Goal: Information Seeking & Learning: Learn about a topic

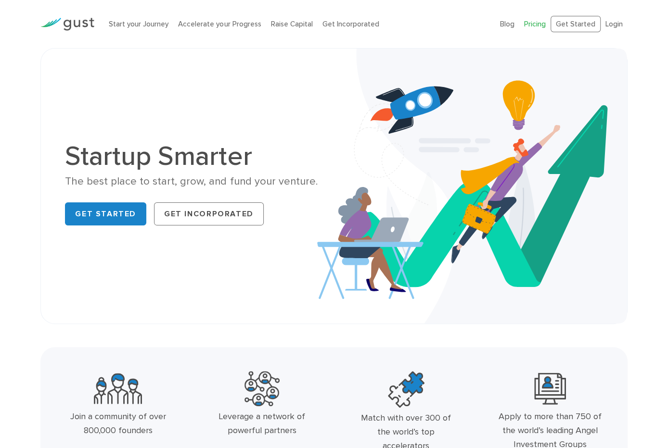
click at [524, 21] on link "Pricing" at bounding box center [535, 24] width 22 height 9
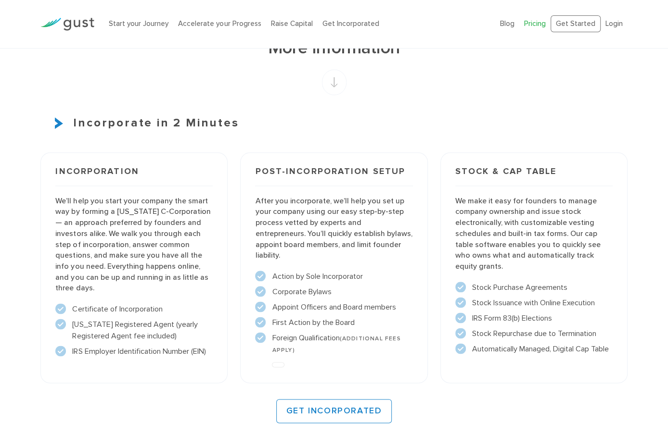
scroll to position [625, 0]
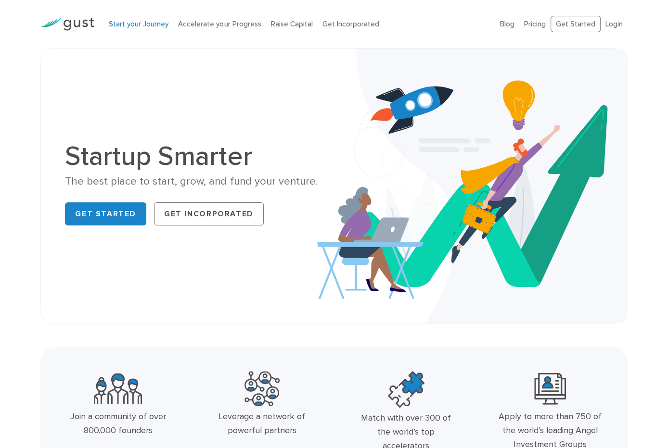
click at [147, 23] on link "Start your Journey" at bounding box center [139, 24] width 60 height 9
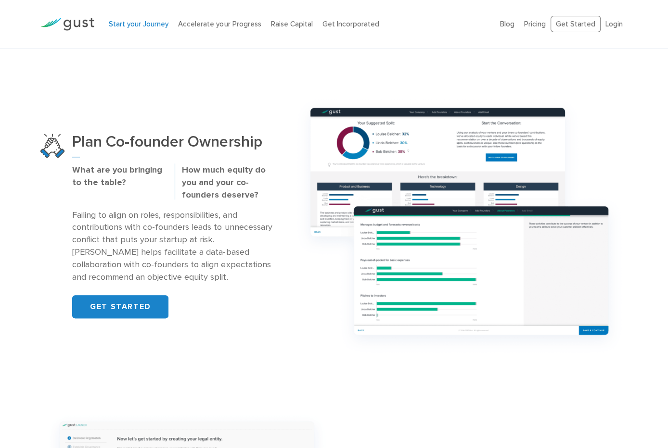
scroll to position [609, 0]
